Goal: Information Seeking & Learning: Learn about a topic

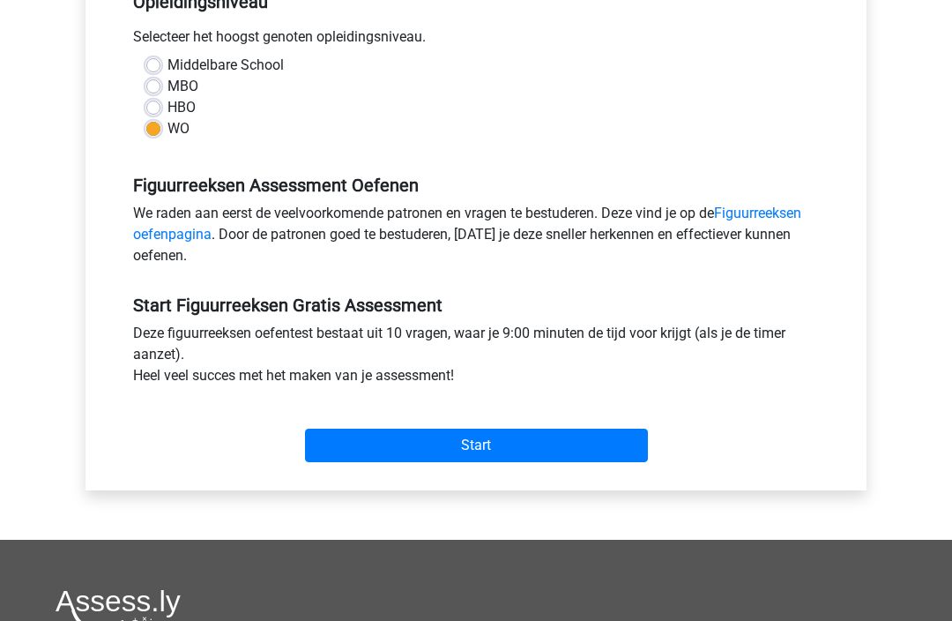
scroll to position [466, 0]
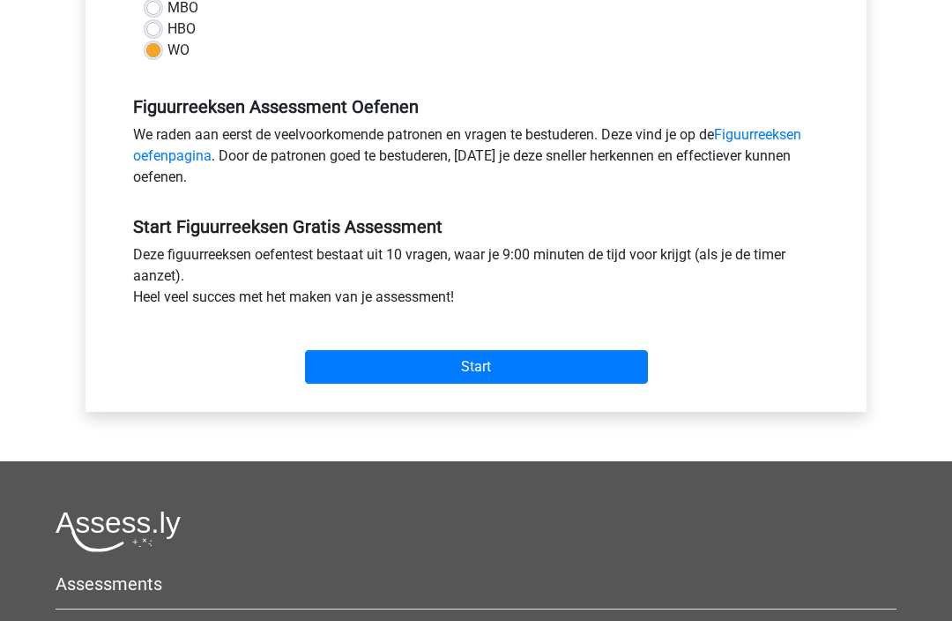
click at [496, 369] on input "Start" at bounding box center [476, 367] width 343 height 34
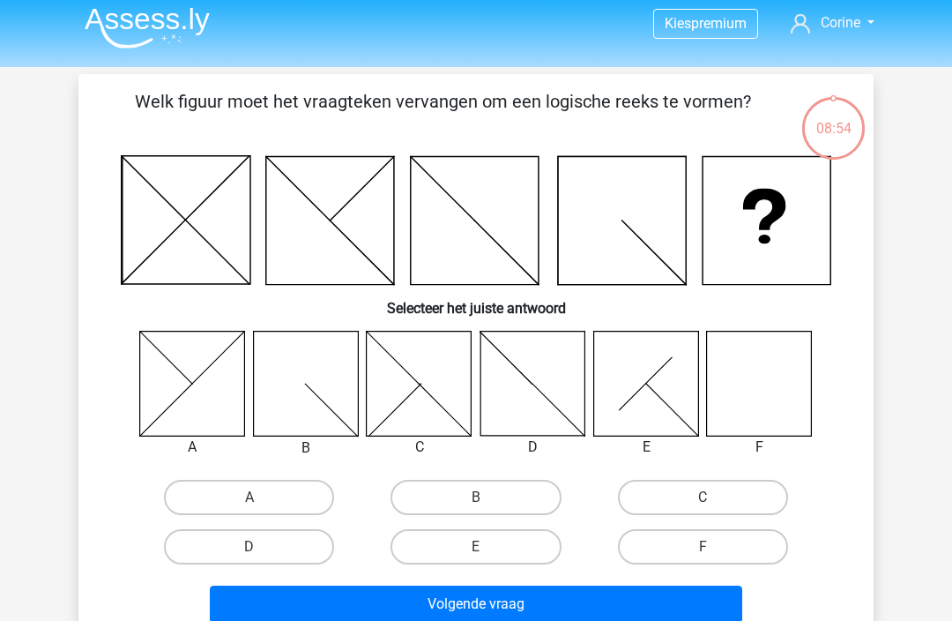
scroll to position [52, 0]
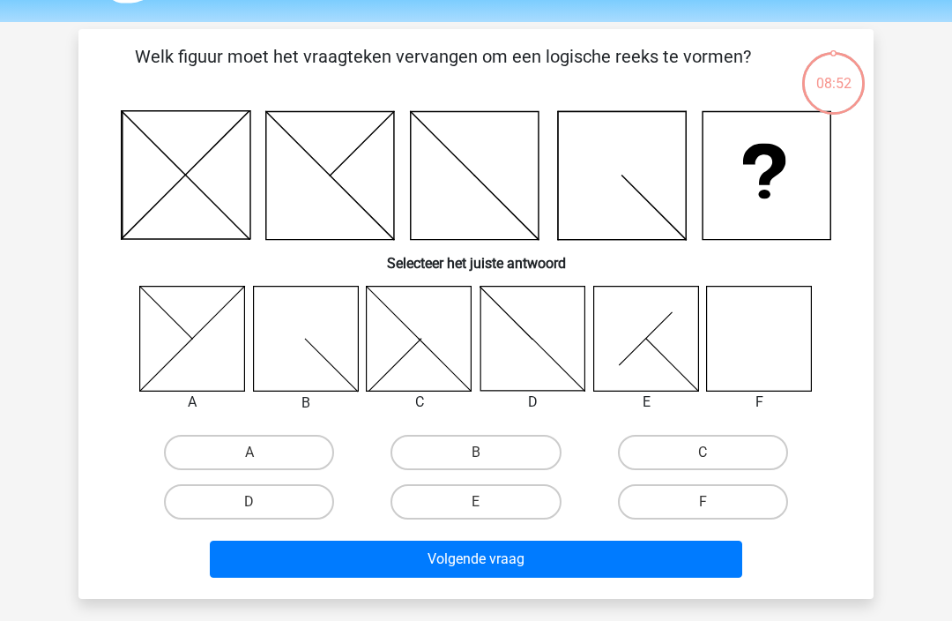
click at [721, 498] on label "F" at bounding box center [703, 501] width 170 height 35
click at [714, 502] on input "F" at bounding box center [708, 507] width 11 height 11
radio input "true"
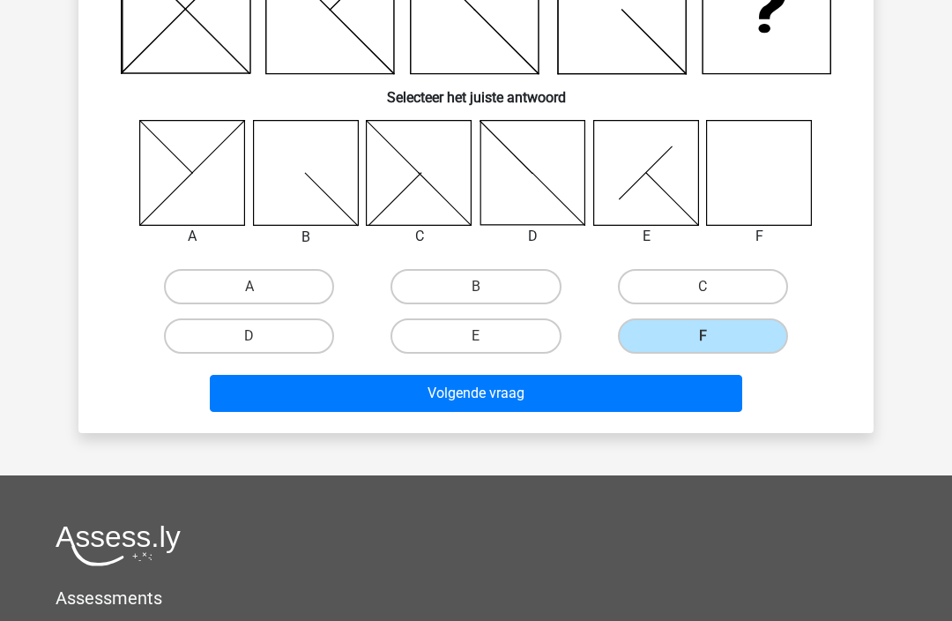
click at [582, 399] on button "Volgende vraag" at bounding box center [476, 393] width 533 height 37
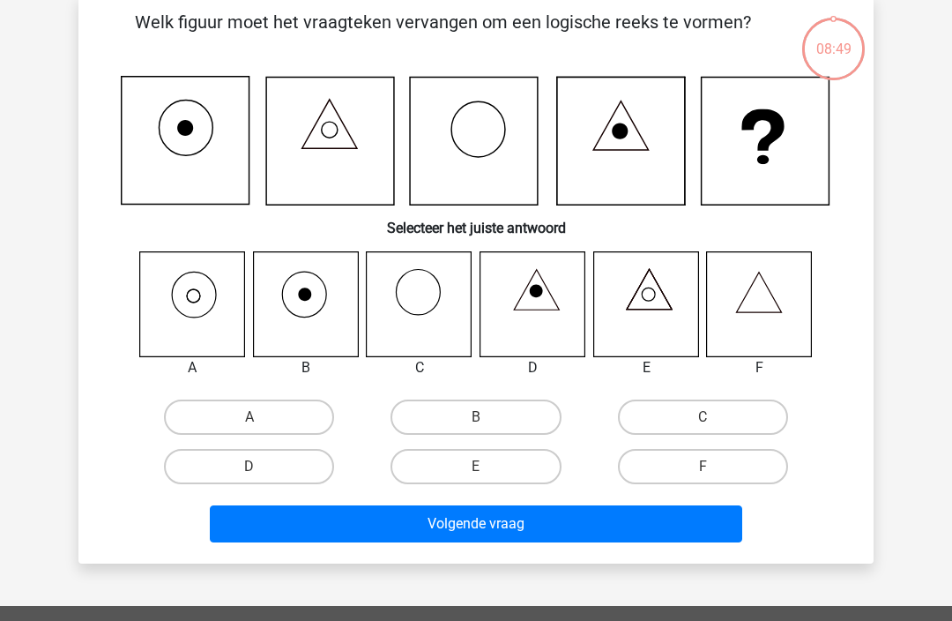
scroll to position [81, 0]
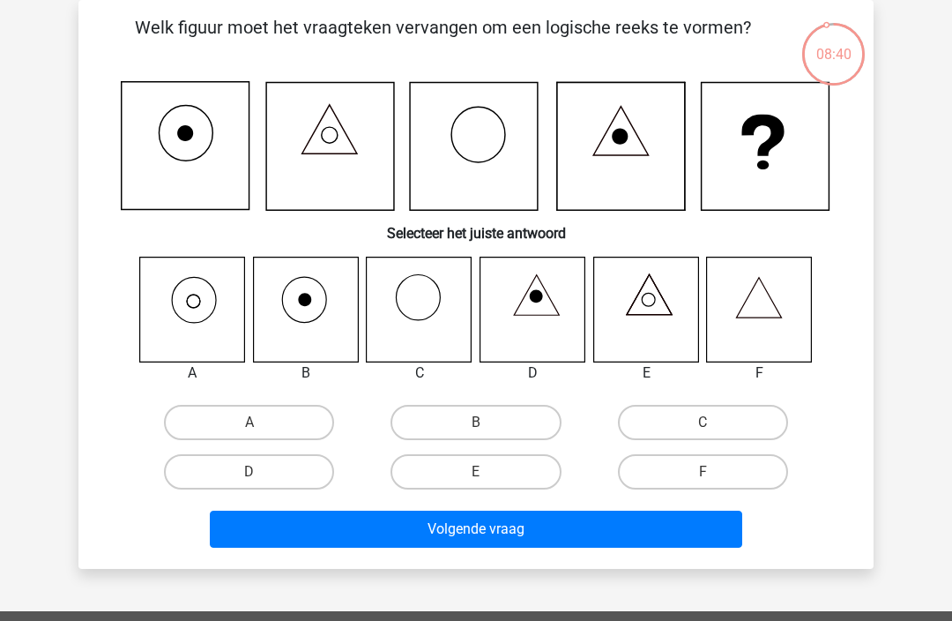
click at [237, 426] on label "A" at bounding box center [249, 422] width 170 height 35
click at [250, 426] on input "A" at bounding box center [255, 427] width 11 height 11
radio input "true"
click at [570, 533] on button "Volgende vraag" at bounding box center [476, 528] width 533 height 37
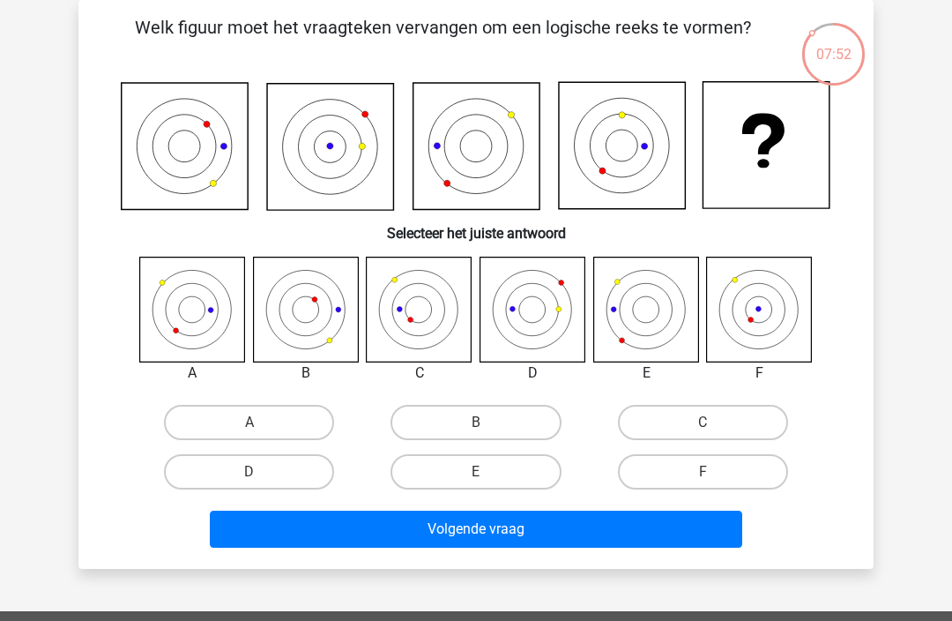
click at [721, 476] on label "F" at bounding box center [703, 471] width 170 height 35
click at [714, 476] on input "F" at bounding box center [708, 477] width 11 height 11
radio input "true"
click at [594, 530] on button "Volgende vraag" at bounding box center [476, 528] width 533 height 37
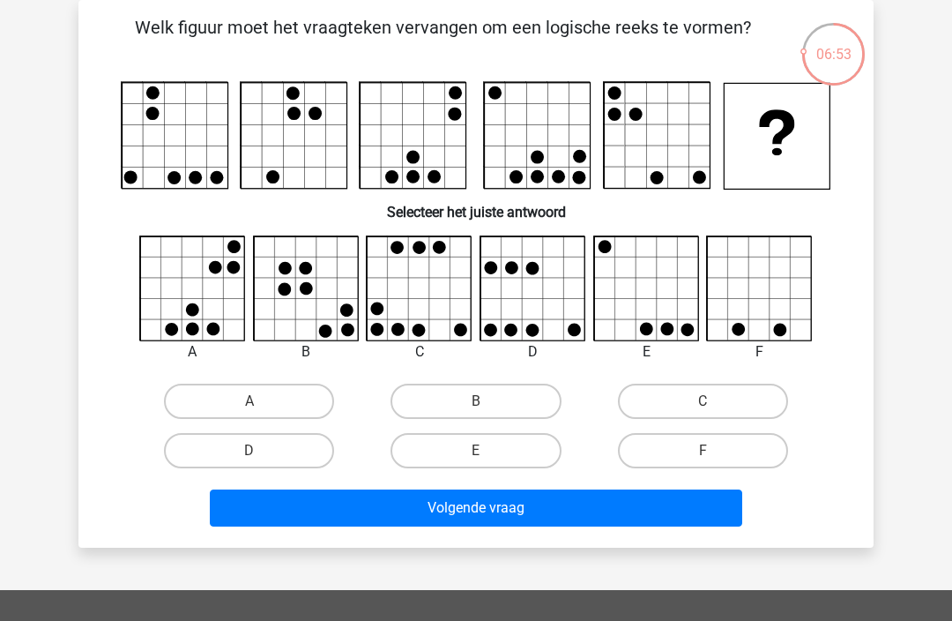
click at [714, 406] on input "C" at bounding box center [708, 406] width 11 height 11
radio input "true"
click at [577, 515] on button "Volgende vraag" at bounding box center [476, 507] width 533 height 37
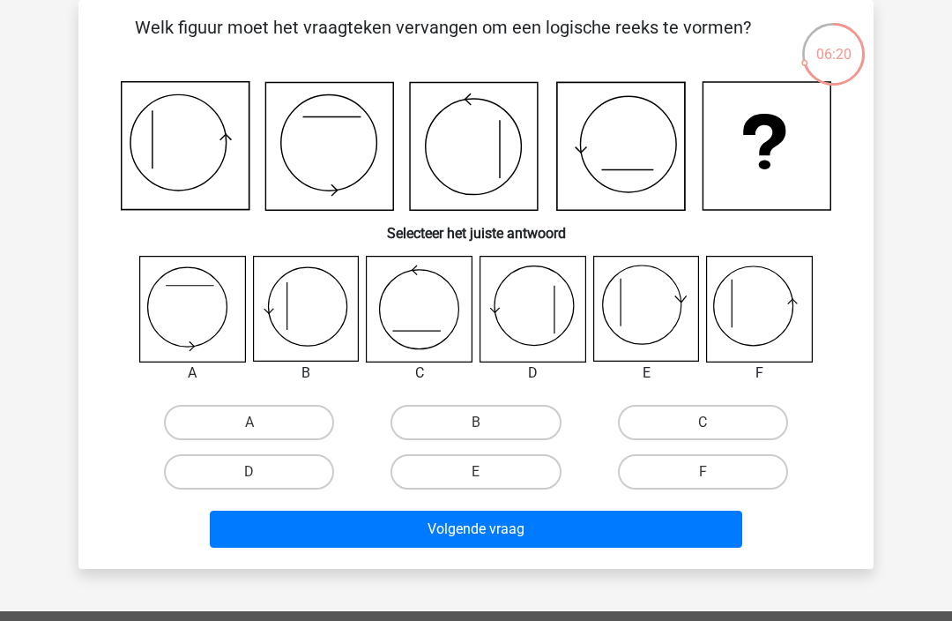
click at [740, 479] on label "F" at bounding box center [703, 471] width 170 height 35
click at [714, 479] on input "F" at bounding box center [708, 477] width 11 height 11
radio input "true"
click at [686, 540] on button "Volgende vraag" at bounding box center [476, 528] width 533 height 37
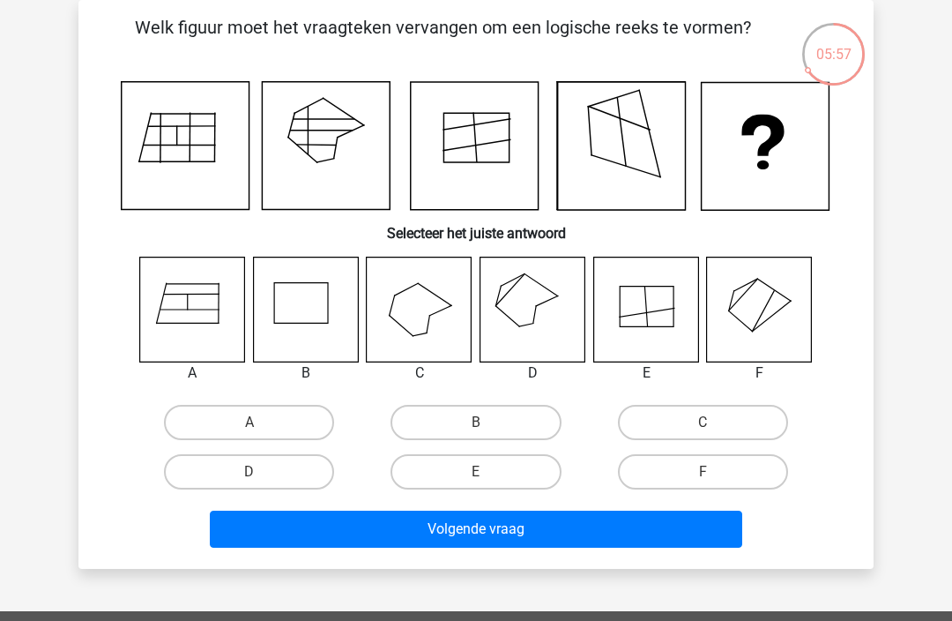
click at [286, 470] on label "D" at bounding box center [249, 471] width 170 height 35
click at [261, 472] on input "D" at bounding box center [255, 477] width 11 height 11
radio input "true"
click at [584, 536] on button "Volgende vraag" at bounding box center [476, 528] width 533 height 37
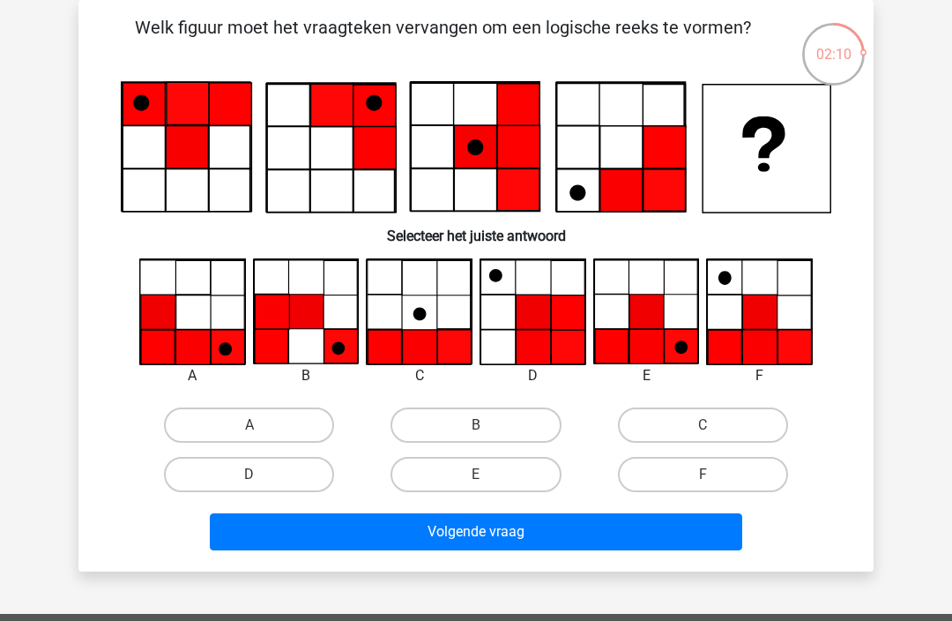
click at [697, 478] on label "F" at bounding box center [703, 474] width 170 height 35
click at [703, 478] on input "F" at bounding box center [708, 479] width 11 height 11
radio input "true"
click at [604, 538] on button "Volgende vraag" at bounding box center [476, 531] width 533 height 37
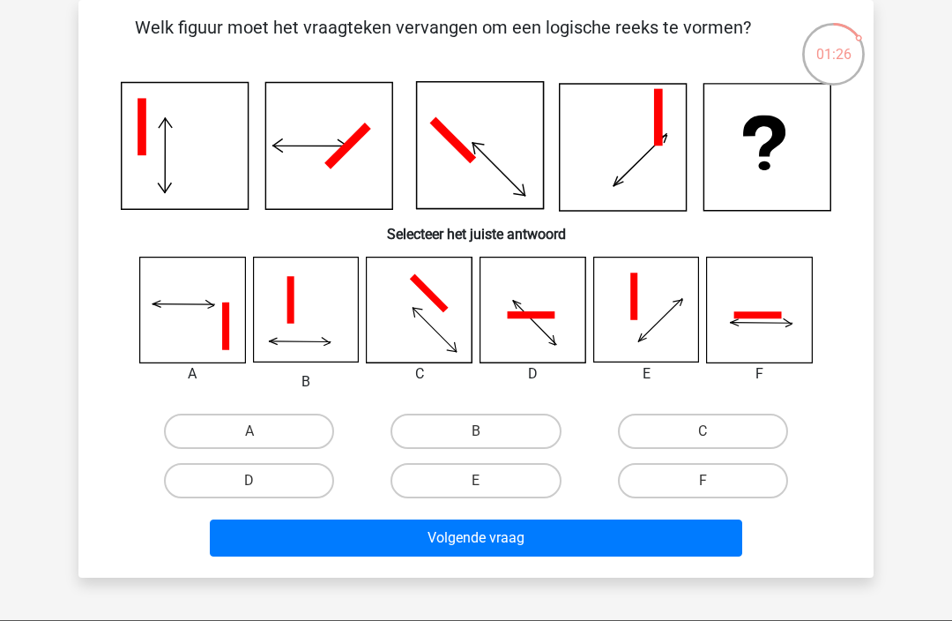
click at [711, 423] on label "C" at bounding box center [703, 431] width 170 height 35
click at [711, 431] on input "C" at bounding box center [708, 436] width 11 height 11
radio input "true"
click at [591, 540] on button "Volgende vraag" at bounding box center [476, 537] width 533 height 37
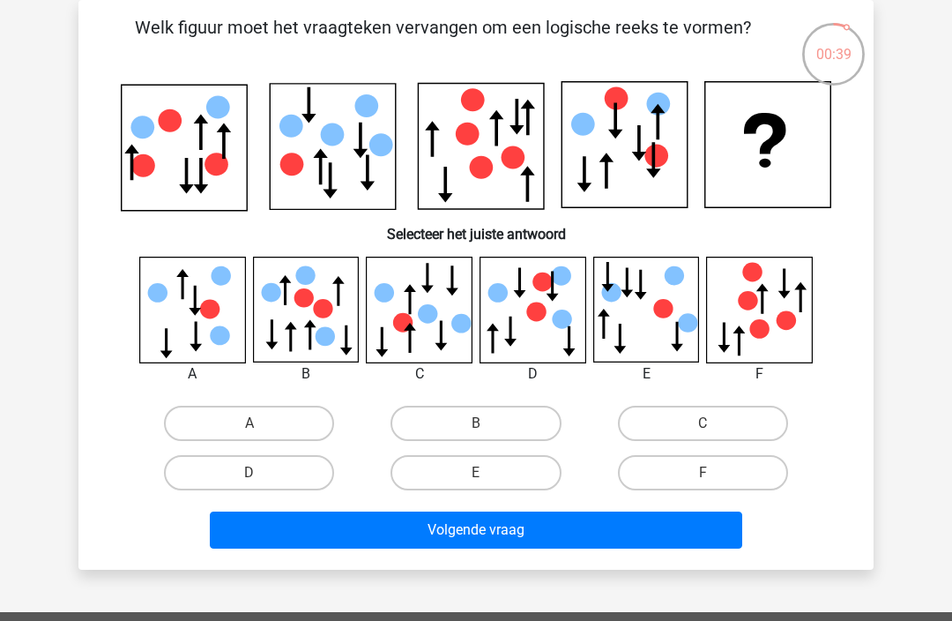
click at [487, 439] on label "B" at bounding box center [476, 423] width 170 height 35
click at [487, 435] on input "B" at bounding box center [481, 428] width 11 height 11
radio input "true"
click at [547, 535] on button "Volgende vraag" at bounding box center [476, 529] width 533 height 37
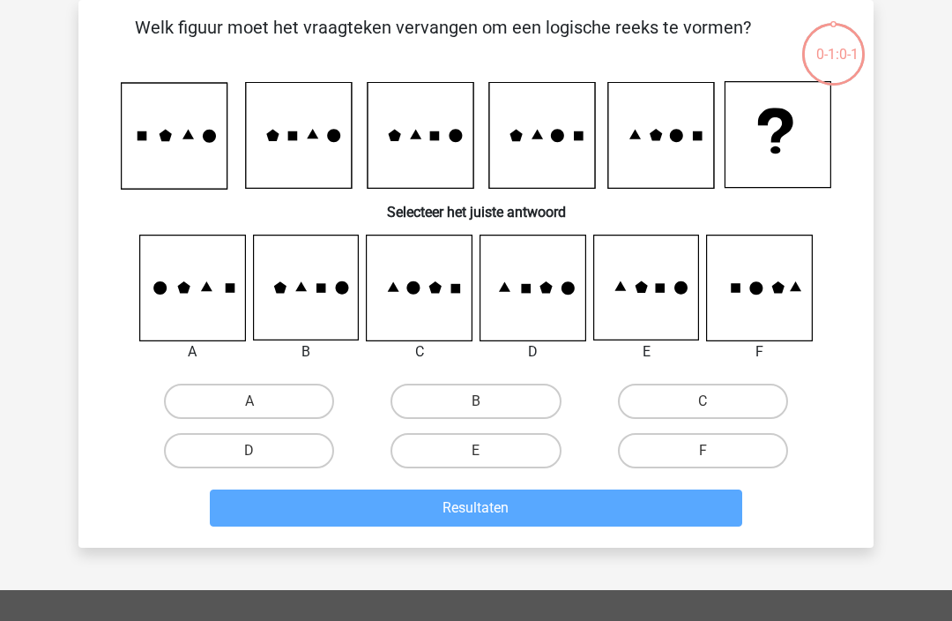
scroll to position [81, 0]
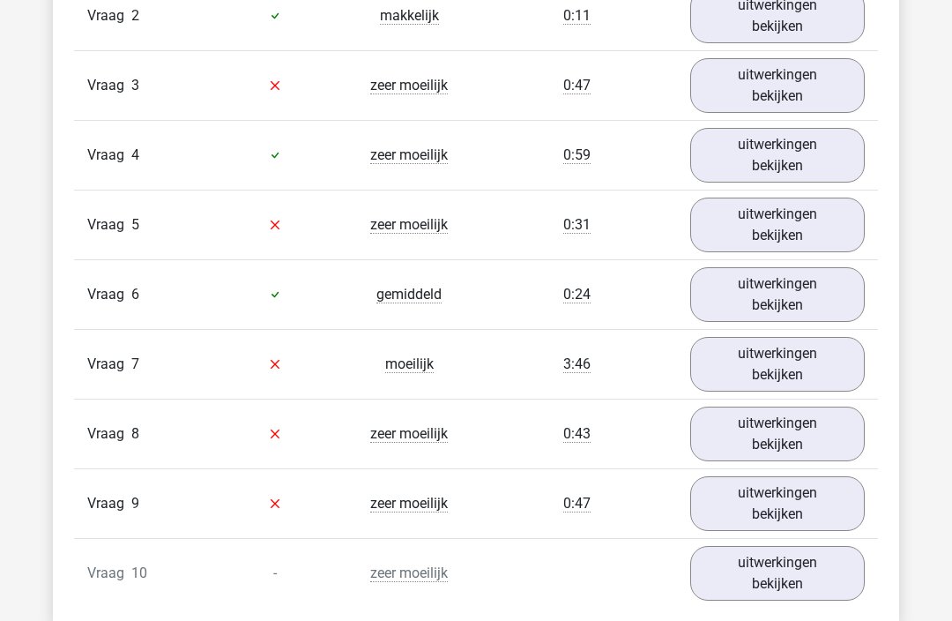
scroll to position [1601, 0]
click at [800, 294] on link "uitwerkingen bekijken" at bounding box center [777, 294] width 175 height 55
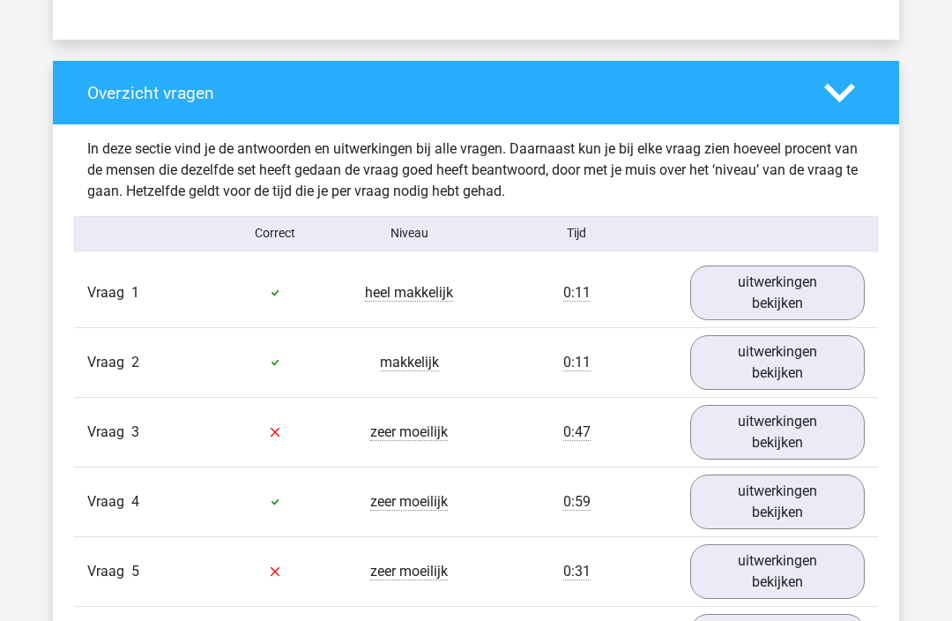
scroll to position [1255, 0]
click at [796, 289] on link "uitwerkingen bekijken" at bounding box center [777, 292] width 175 height 55
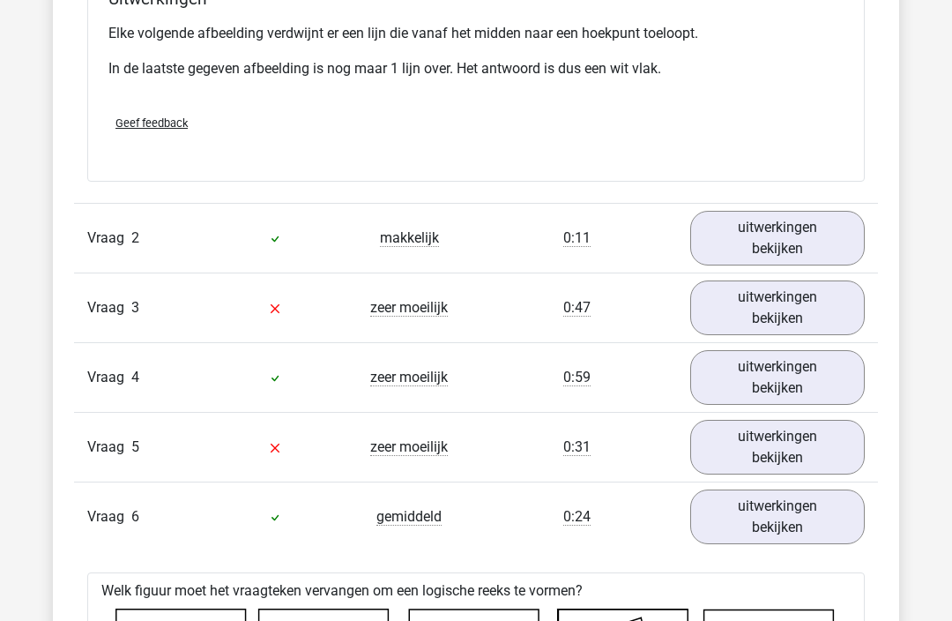
click at [799, 247] on link "uitwerkingen bekijken" at bounding box center [777, 239] width 175 height 55
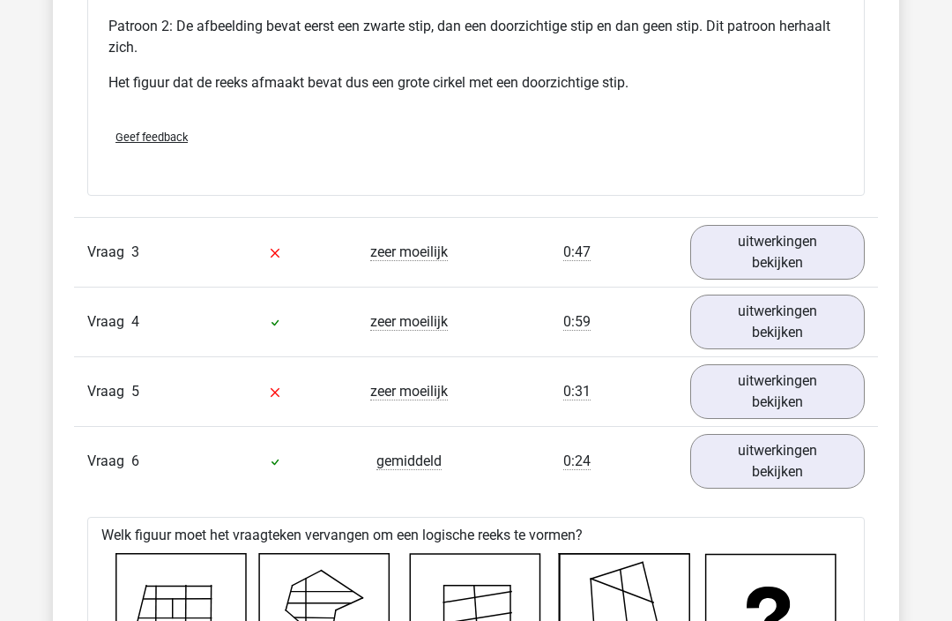
click at [804, 255] on link "uitwerkingen bekijken" at bounding box center [777, 253] width 175 height 55
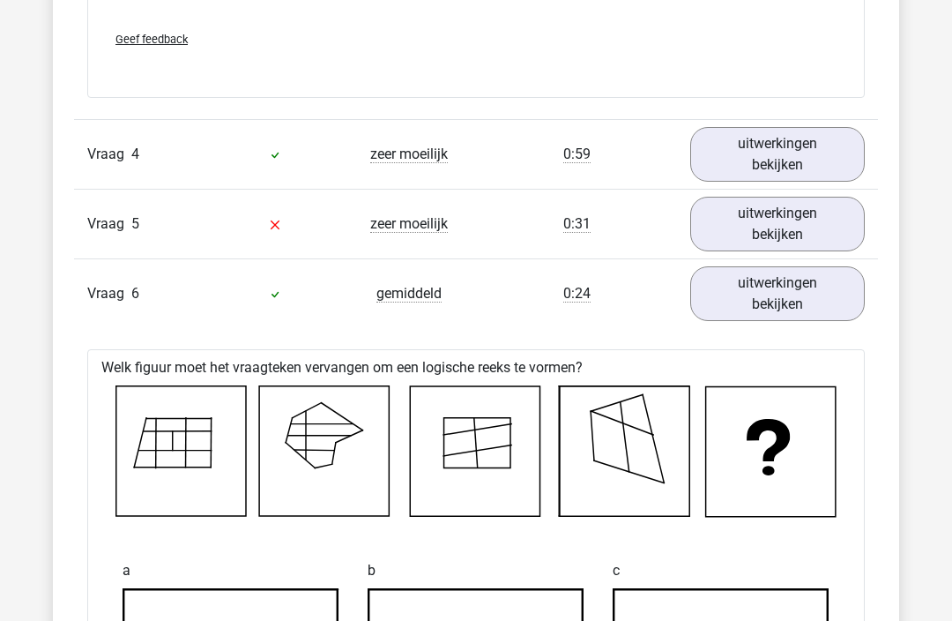
scroll to position [5152, 0]
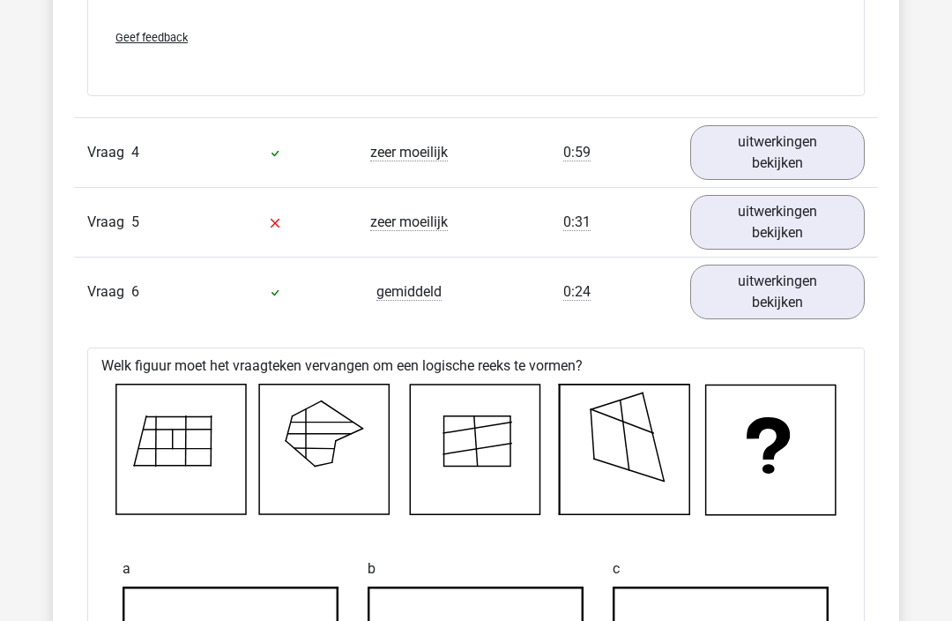
click at [791, 226] on link "uitwerkingen bekijken" at bounding box center [777, 223] width 175 height 55
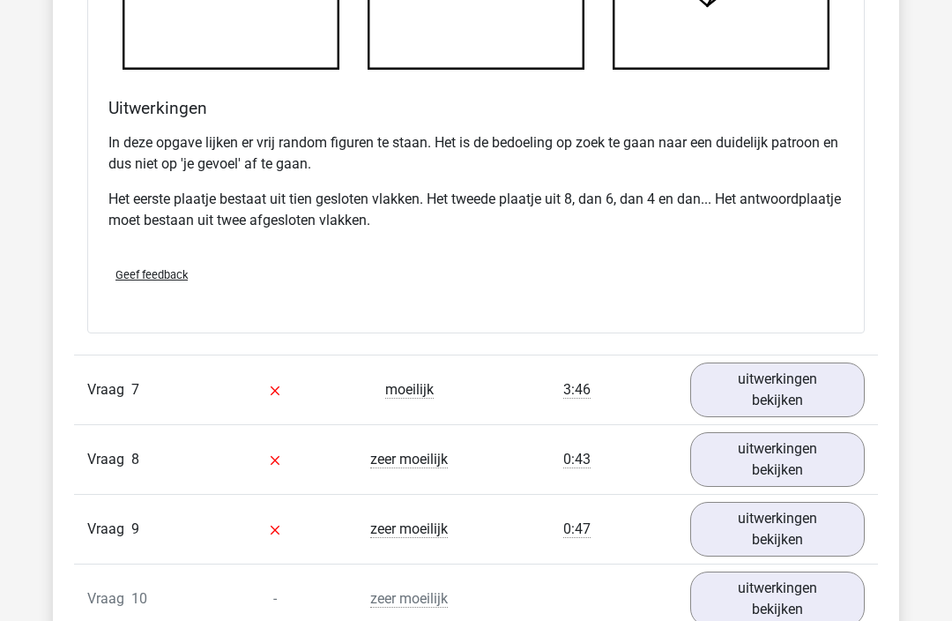
scroll to position [7655, 0]
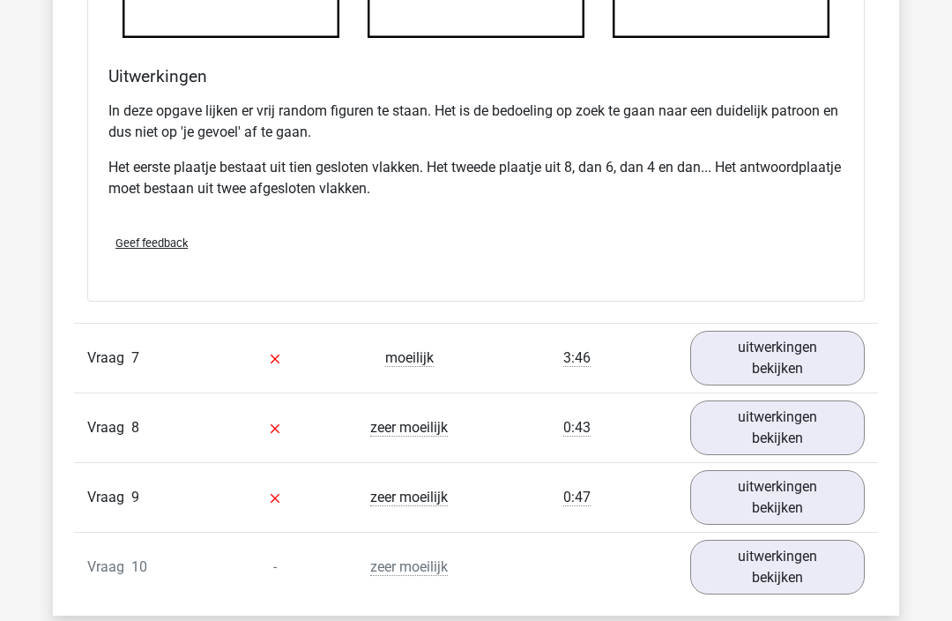
click at [786, 499] on link "uitwerkingen bekijken" at bounding box center [777, 498] width 175 height 55
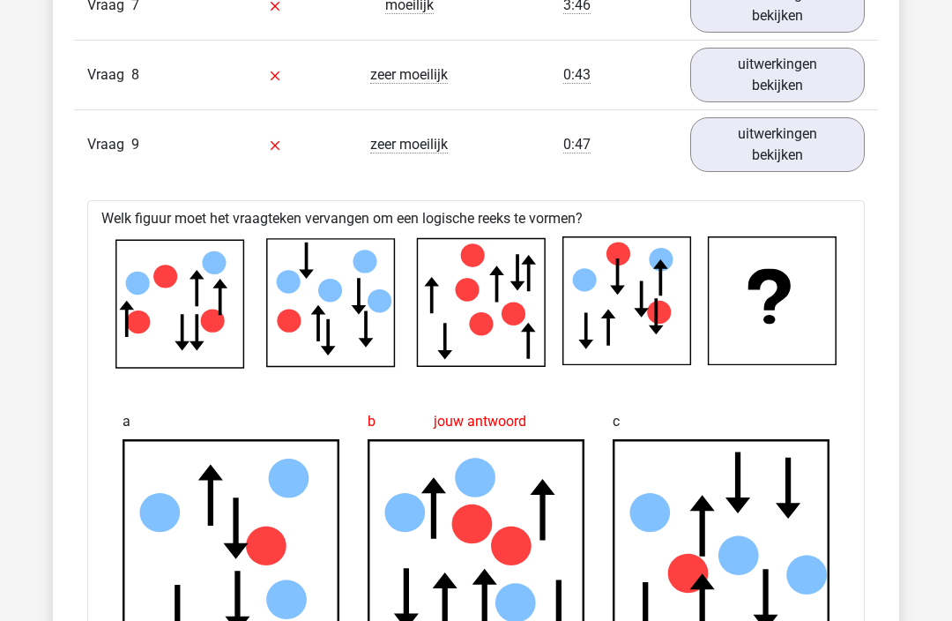
scroll to position [7994, 0]
